Goal: Browse casually

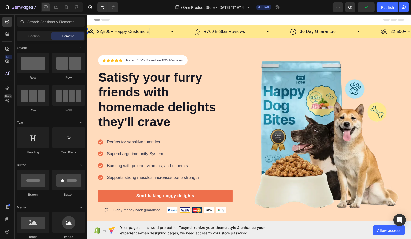
click at [119, 32] on p "22,500+ Happy Customers" at bounding box center [123, 32] width 52 height 6
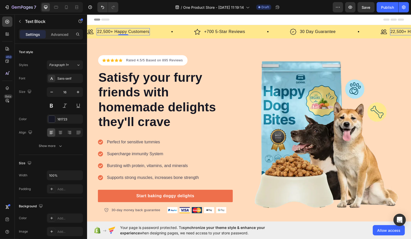
click at [107, 30] on p "22,500+ Happy Customers" at bounding box center [123, 32] width 52 height 6
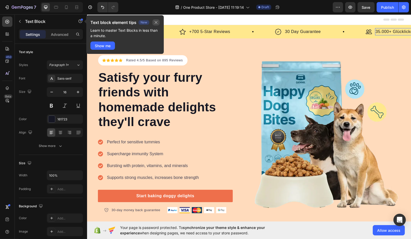
drag, startPoint x: 68, startPoint y: 10, endPoint x: 156, endPoint y: 24, distance: 88.7
click at [156, 24] on icon "button" at bounding box center [156, 22] width 4 height 4
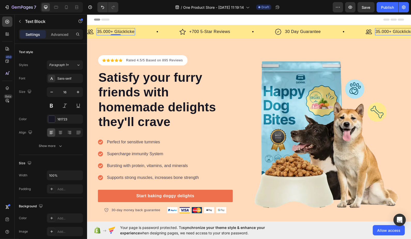
click at [128, 32] on p "35.000+ Glücklicke" at bounding box center [115, 32] width 37 height 6
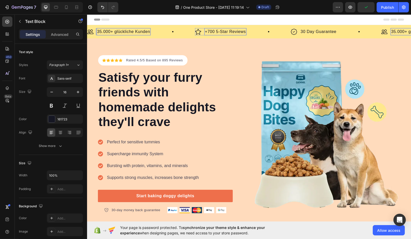
click at [214, 32] on p "+700 5-Star Reviews" at bounding box center [225, 32] width 41 height 6
click at [212, 32] on p "+700 5-Star Reviews" at bounding box center [225, 32] width 41 height 6
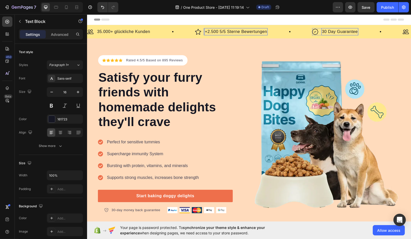
click at [338, 30] on p "30 Day Guarantee" at bounding box center [340, 32] width 36 height 6
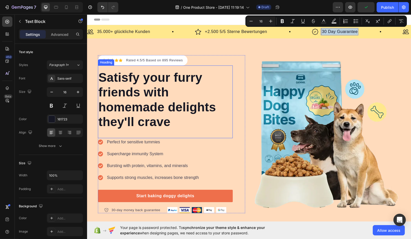
click at [145, 80] on p "Satisfy your furry friends with homemade delights they'll crave" at bounding box center [165, 99] width 134 height 59
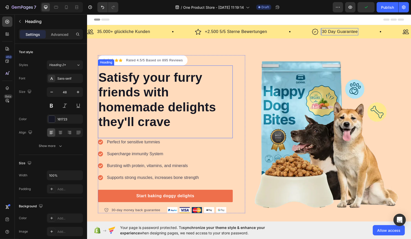
click at [145, 80] on p "Satisfy your furry friends with homemade delights they'll crave" at bounding box center [165, 99] width 134 height 59
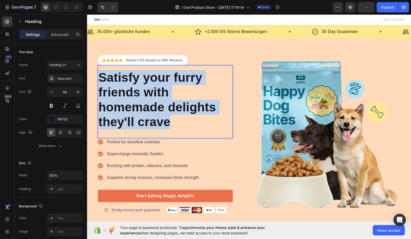
click at [145, 80] on p "Satisfy your furry friends with homemade delights they'll crave" at bounding box center [165, 99] width 134 height 59
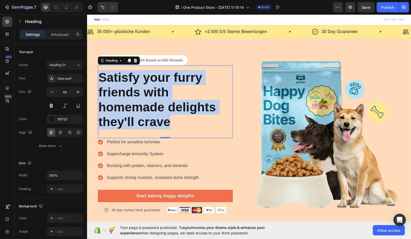
click at [172, 85] on p "Satisfy your furry friends with homemade delights they'll crave" at bounding box center [165, 99] width 134 height 59
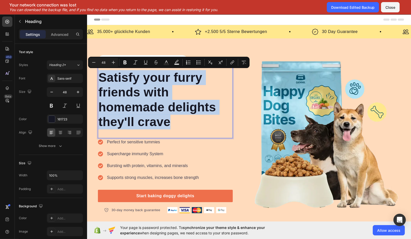
copy p "Satisfy your furry friends with homemade delights they'll crave"
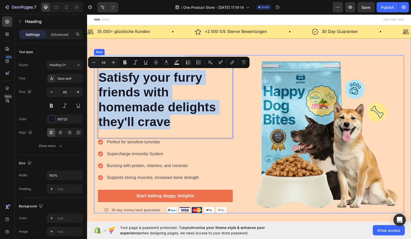
click at [245, 84] on div "Icon Icon Icon Icon Icon Icon List Hoz Rated 4.5/5 Based on 895 Reviews Text bl…" at bounding box center [249, 134] width 310 height 158
